Goal: Task Accomplishment & Management: Use online tool/utility

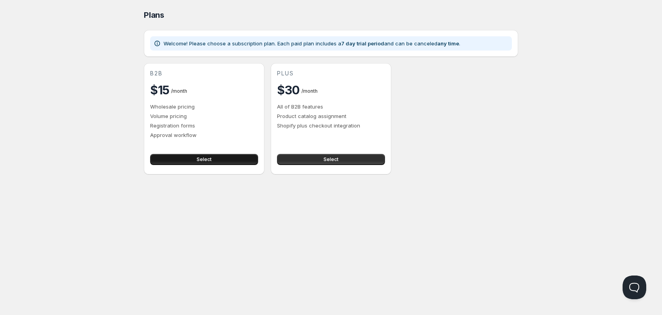
click at [195, 160] on button "Select" at bounding box center [204, 159] width 108 height 11
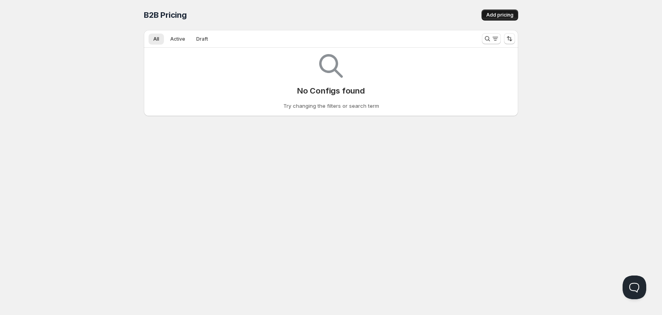
click at [490, 17] on span "Add pricing" at bounding box center [499, 15] width 27 height 6
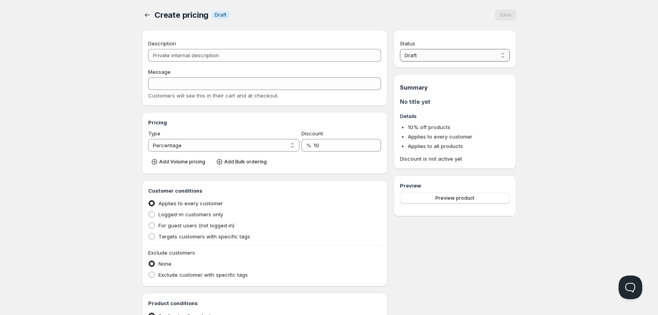
click at [471, 53] on select "Draft Active" at bounding box center [455, 55] width 110 height 13
click at [472, 53] on select "Draft Active" at bounding box center [455, 55] width 110 height 13
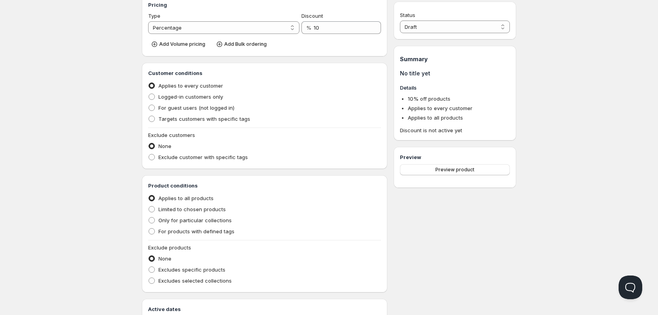
scroll to position [118, 0]
click at [182, 108] on span "For guest users (not logged in)" at bounding box center [196, 107] width 76 height 6
click at [149, 104] on input "For guest users (not logged in)" at bounding box center [149, 104] width 0 height 0
radio input "true"
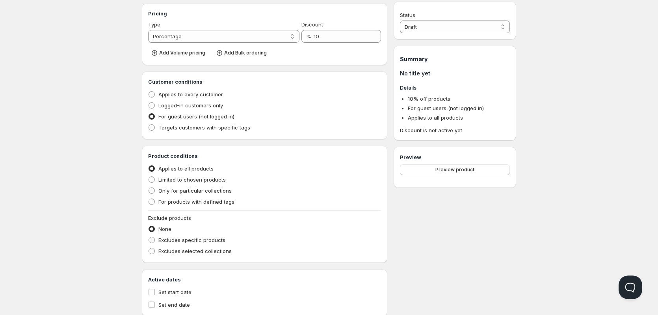
scroll to position [128, 0]
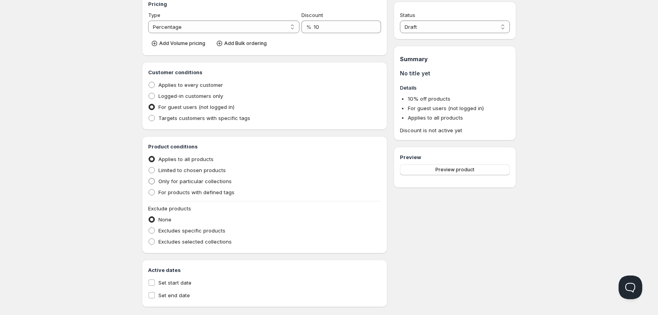
click at [189, 183] on span "Only for particular collections" at bounding box center [194, 181] width 73 height 6
click at [149, 178] on input "Only for particular collections" at bounding box center [149, 178] width 0 height 0
radio input "true"
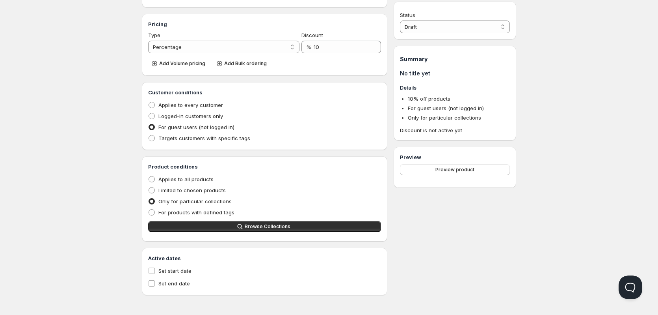
scroll to position [108, 0]
click at [249, 227] on span "Browse Collections" at bounding box center [268, 226] width 46 height 6
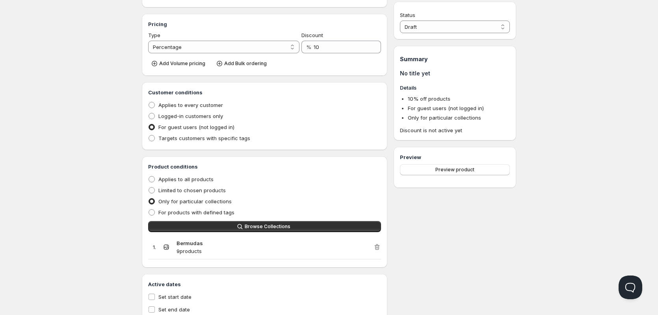
scroll to position [134, 0]
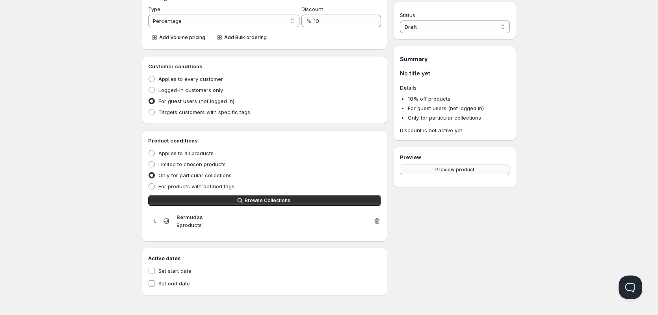
click at [445, 170] on span "Preview product" at bounding box center [455, 169] width 39 height 6
click at [613, 132] on div "Home Pricing Price lists Checkout Forms Submissions Settings Features Plans Cre…" at bounding box center [329, 90] width 658 height 448
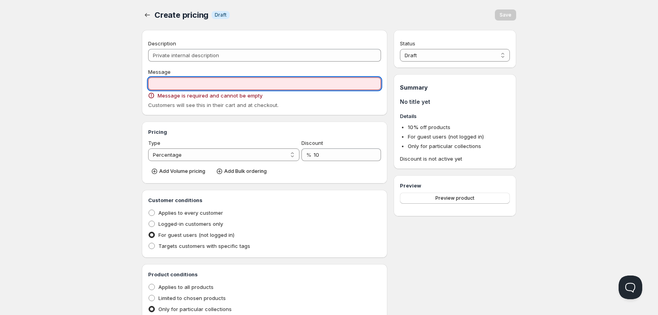
click at [283, 83] on input "Message" at bounding box center [264, 83] width 233 height 13
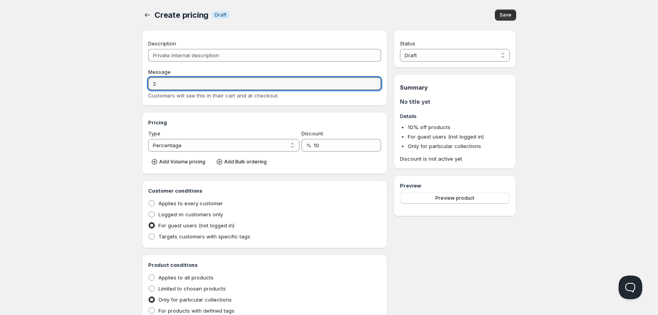
type input "2"
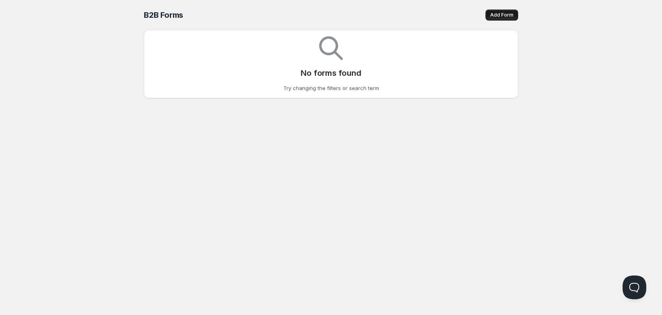
click at [492, 15] on span "Add Form" at bounding box center [501, 15] width 23 height 6
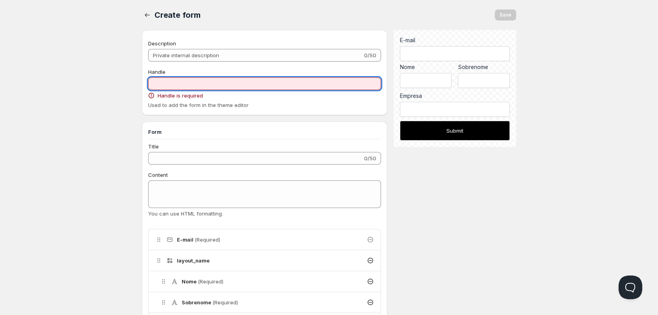
click at [189, 82] on input "Handle" at bounding box center [264, 83] width 233 height 13
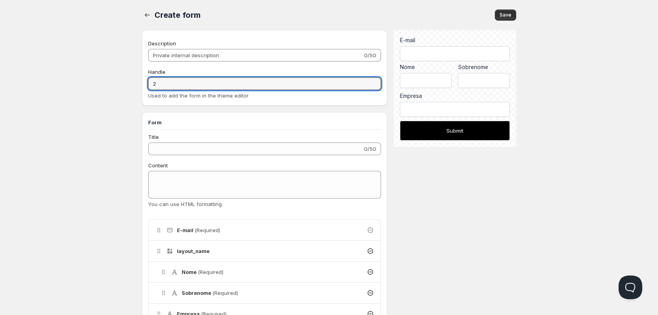
type input "2"
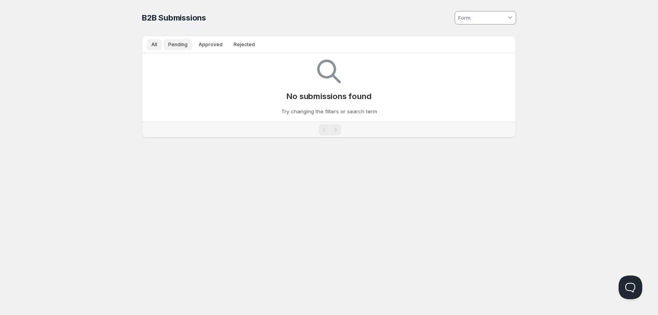
click at [171, 44] on span "Pending" at bounding box center [177, 44] width 19 height 6
click at [204, 47] on span "Approved" at bounding box center [211, 44] width 24 height 6
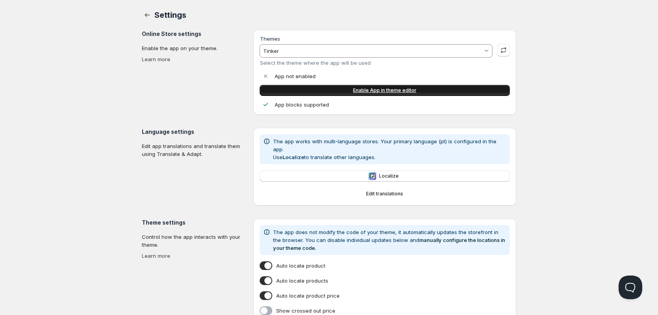
click at [377, 93] on span "Enable App in theme editor" at bounding box center [384, 90] width 63 height 6
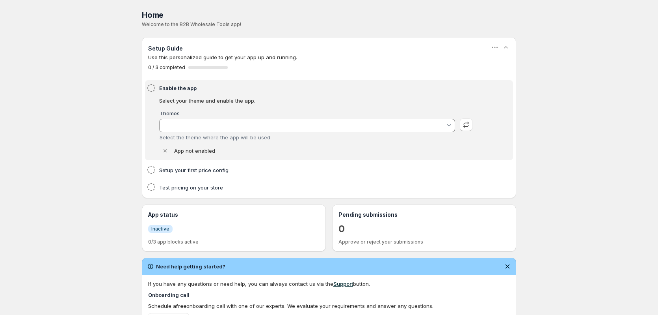
type input "Tinker"
